Goal: Task Accomplishment & Management: Manage account settings

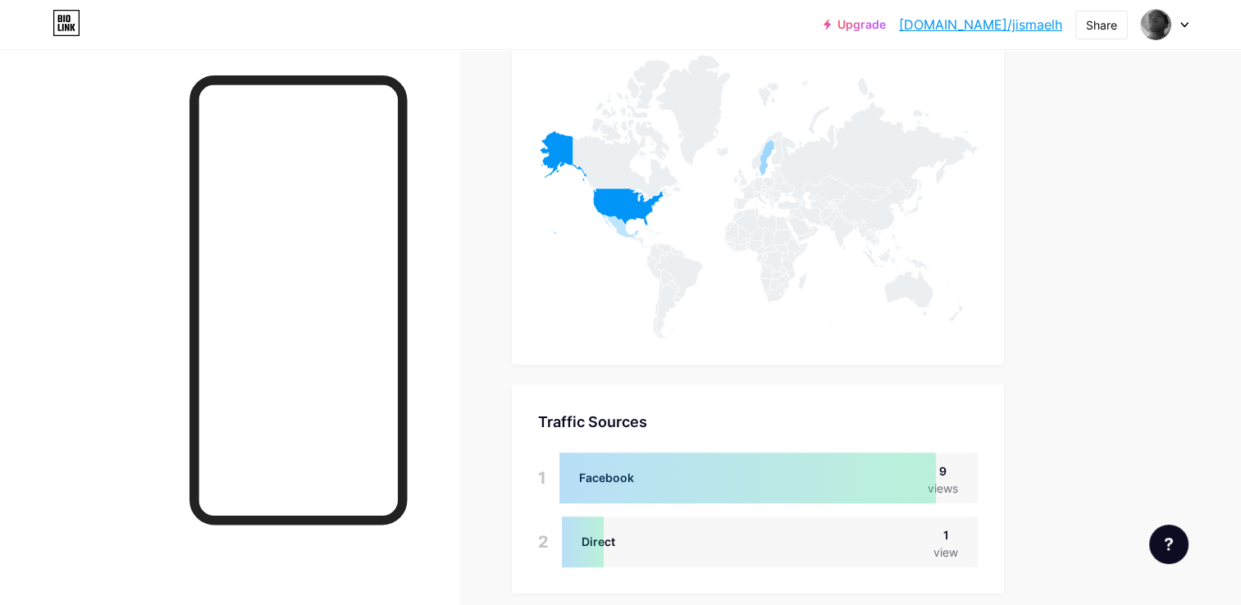
scroll to position [862, 0]
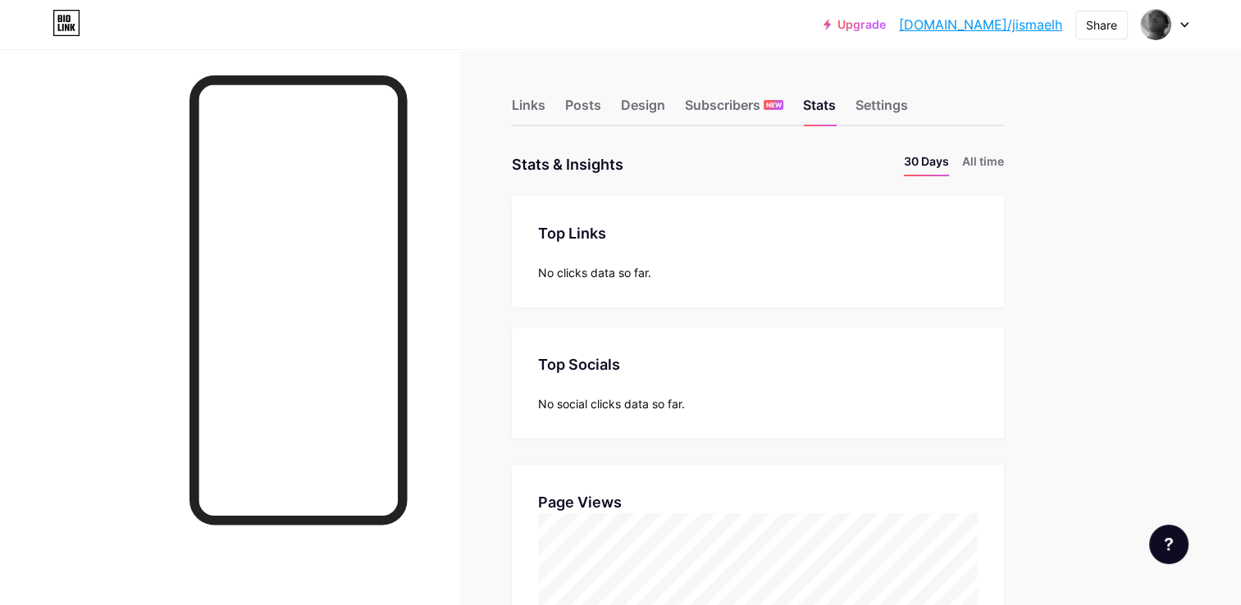
scroll to position [292, 0]
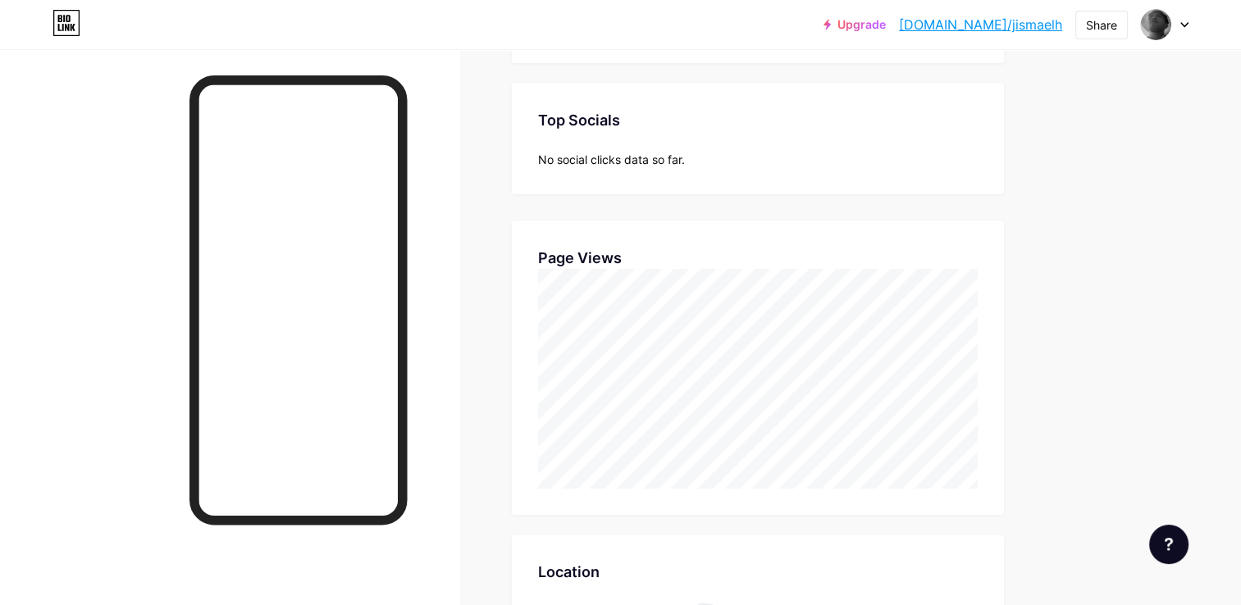
scroll to position [248, 0]
